Goal: Task Accomplishment & Management: Manage account settings

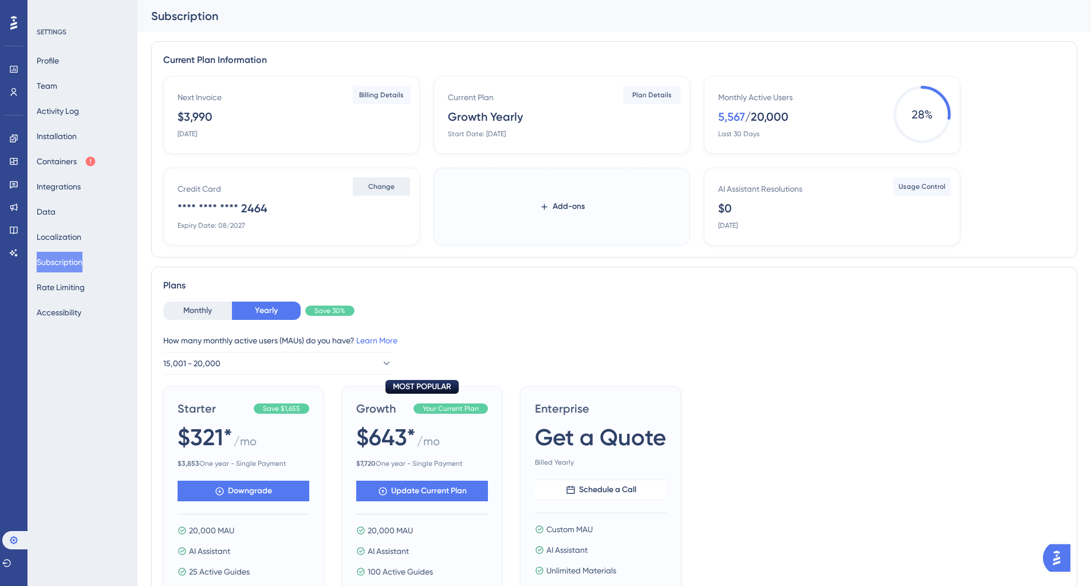
click at [374, 184] on span "Change" at bounding box center [381, 186] width 26 height 9
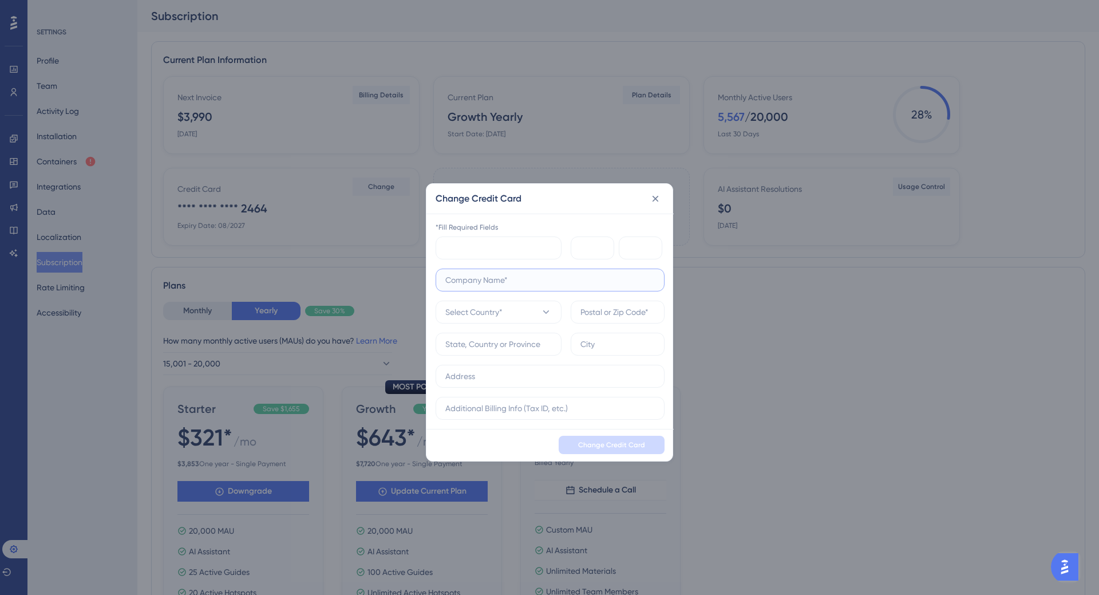
click at [497, 279] on input "text" at bounding box center [550, 280] width 210 height 13
type input "Visma Plandisc A/S"
click at [531, 305] on button "Select Country*" at bounding box center [499, 312] width 126 height 23
type input "denm"
click at [491, 384] on div "[GEOGRAPHIC_DATA] [GEOGRAPHIC_DATA]" at bounding box center [498, 381] width 93 height 23
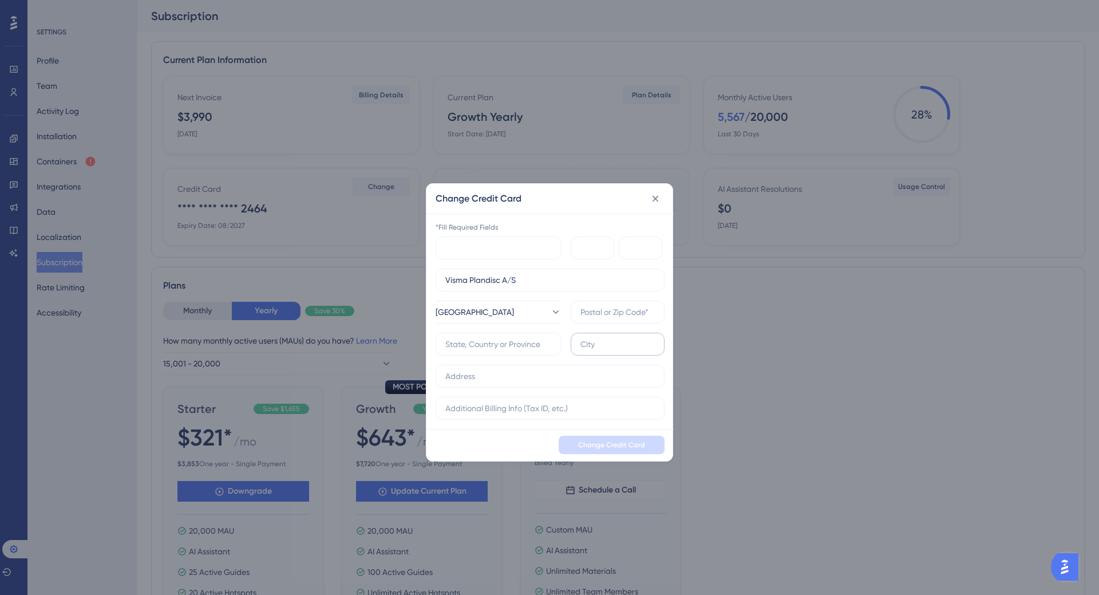
click at [593, 351] on label at bounding box center [618, 344] width 94 height 23
click at [593, 350] on input "text" at bounding box center [617, 344] width 74 height 13
type input "[GEOGRAPHIC_DATA]"
type input "[PERSON_NAME] Vej 5A"
click at [635, 340] on input "[GEOGRAPHIC_DATA]" at bounding box center [617, 344] width 74 height 13
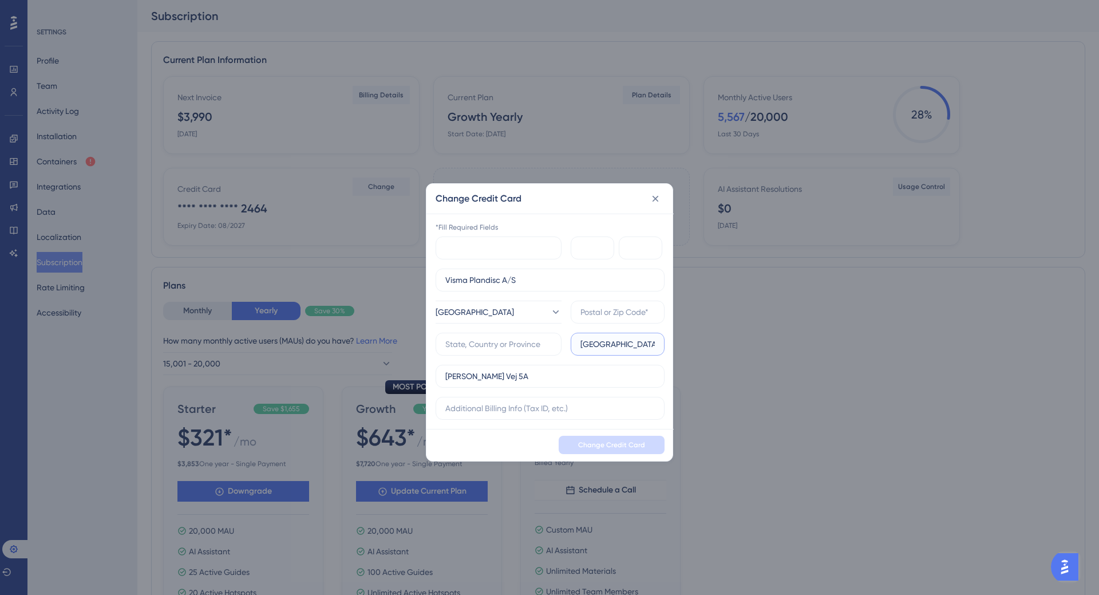
click at [603, 343] on input "[GEOGRAPHIC_DATA]" at bounding box center [617, 344] width 74 height 13
type input "[GEOGRAPHIC_DATA]"
click at [535, 343] on input "text" at bounding box center [498, 344] width 106 height 13
click at [611, 319] on label at bounding box center [618, 312] width 94 height 23
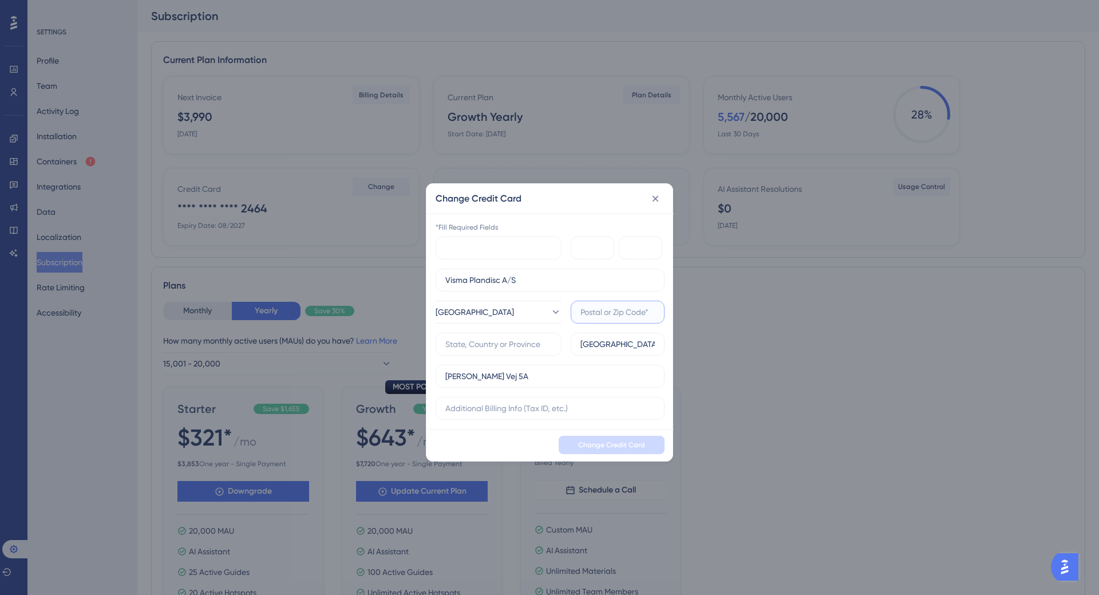
click at [611, 318] on input "text" at bounding box center [617, 312] width 74 height 13
type input "8270"
click at [613, 344] on input "[GEOGRAPHIC_DATA]" at bounding box center [617, 344] width 74 height 13
click at [495, 338] on input "text" at bounding box center [498, 344] width 106 height 13
click at [609, 314] on input "8270" at bounding box center [617, 312] width 74 height 13
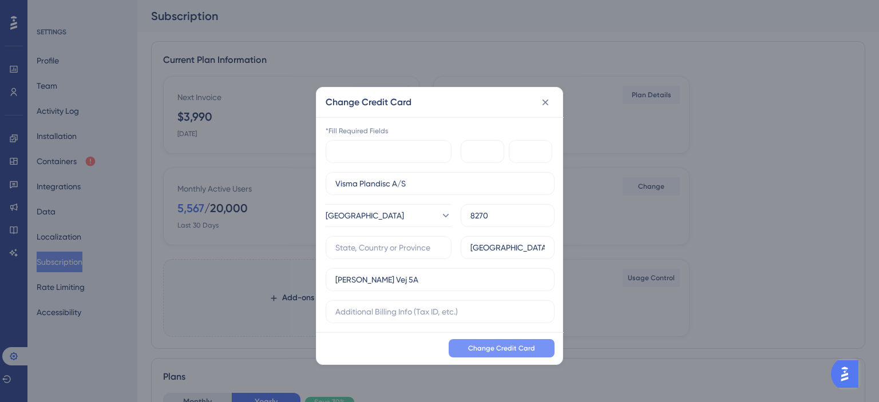
click at [488, 346] on span "Change Credit Card" at bounding box center [501, 348] width 67 height 9
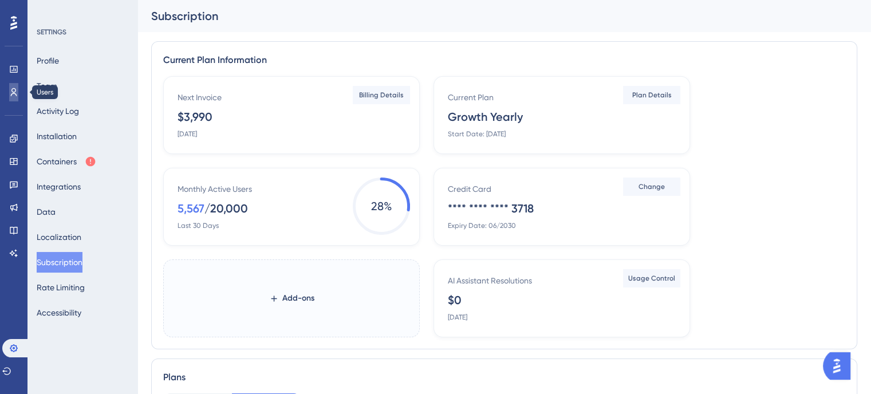
click at [13, 93] on icon at bounding box center [13, 92] width 9 height 9
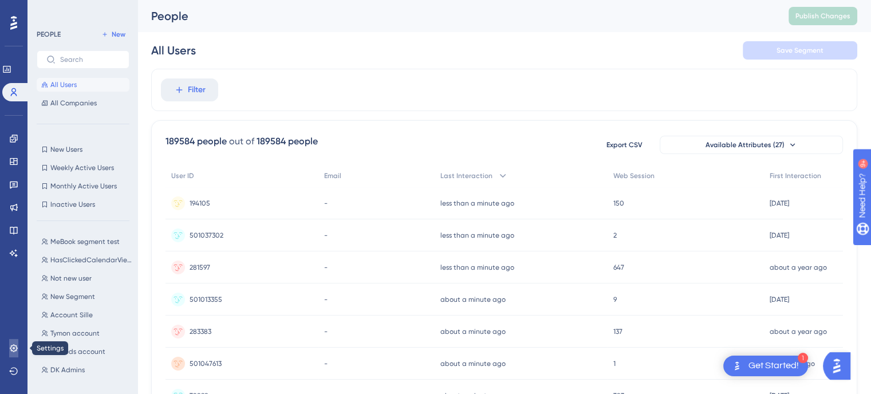
click at [14, 355] on link at bounding box center [13, 348] width 9 height 18
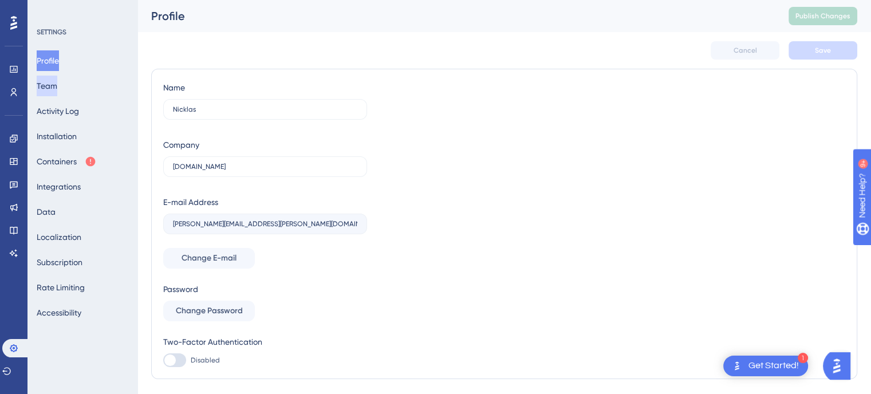
click at [56, 80] on button "Team" at bounding box center [47, 86] width 21 height 21
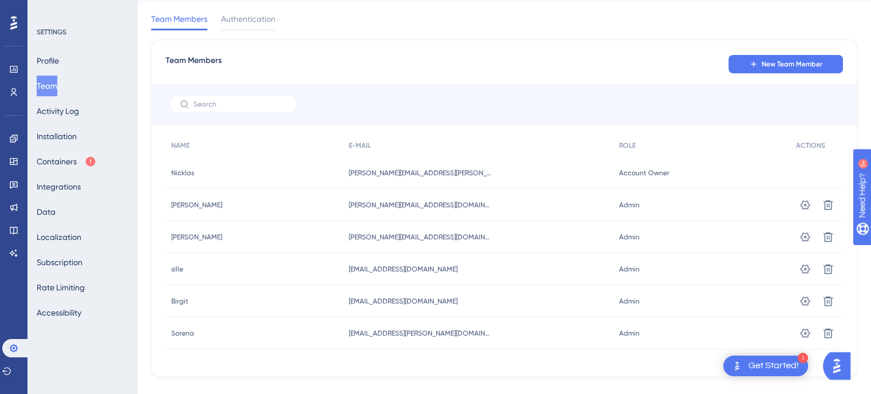
scroll to position [30, 0]
